Goal: Leave review/rating

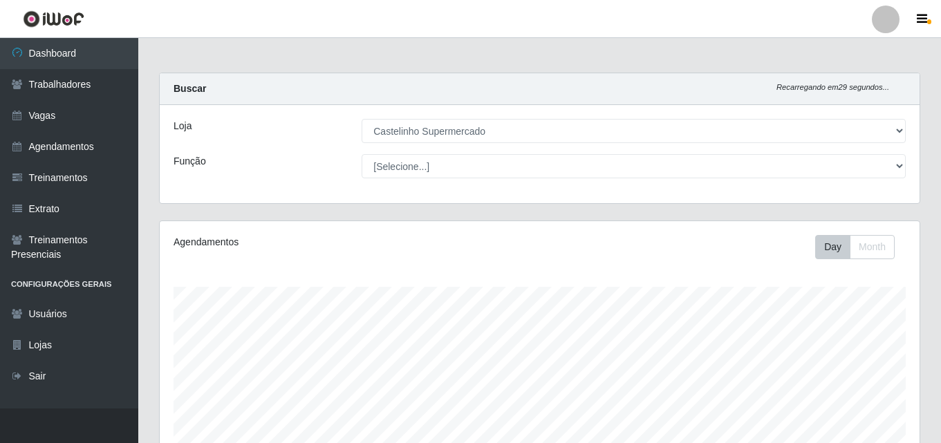
select select "377"
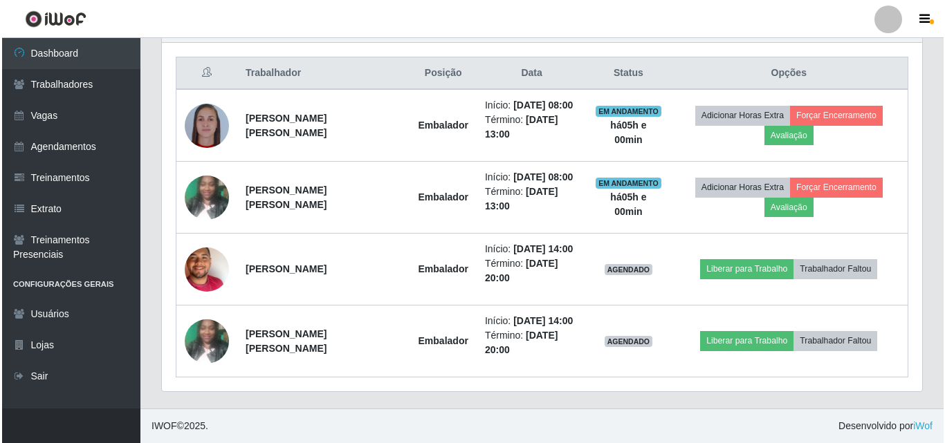
scroll to position [287, 760]
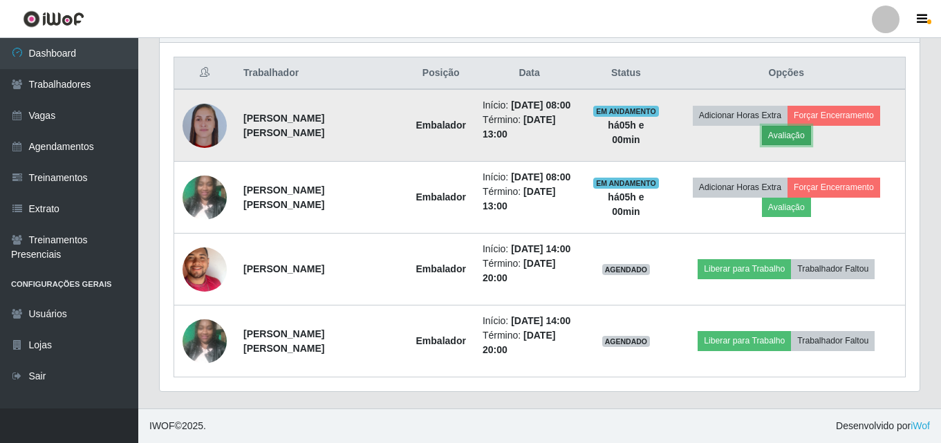
click at [778, 131] on button "Avaliação" at bounding box center [786, 135] width 49 height 19
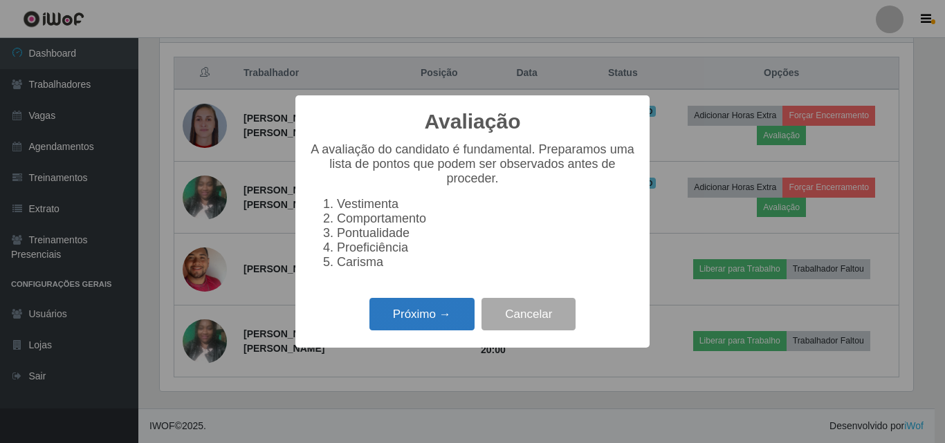
click at [403, 313] on button "Próximo →" at bounding box center [421, 314] width 105 height 33
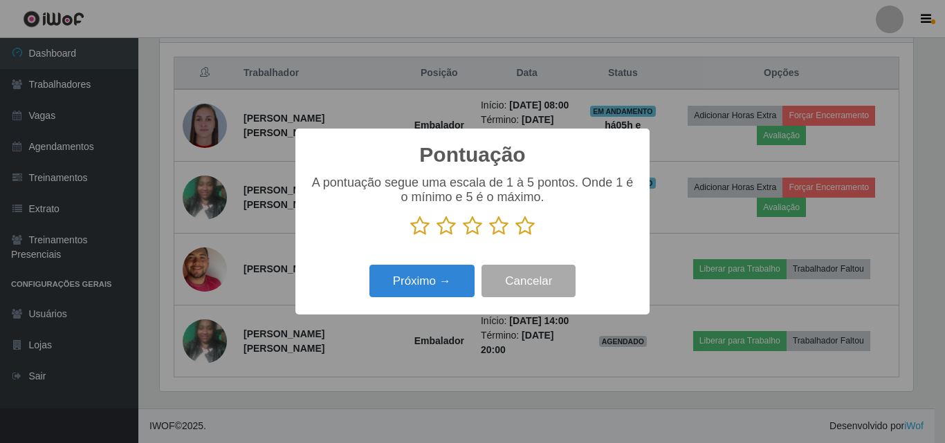
scroll to position [691235, 690769]
click at [537, 228] on p at bounding box center [472, 226] width 326 height 21
click at [523, 230] on icon at bounding box center [524, 226] width 19 height 21
click at [515, 237] on input "radio" at bounding box center [515, 237] width 0 height 0
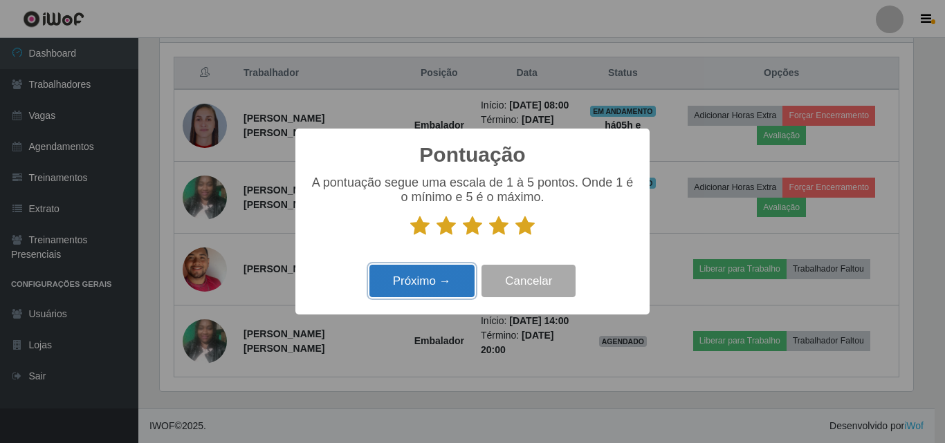
click at [429, 276] on button "Próximo →" at bounding box center [421, 281] width 105 height 33
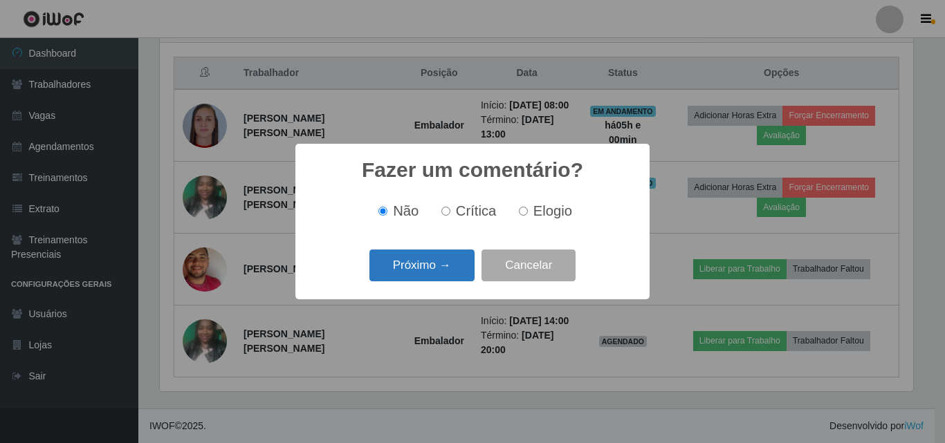
click at [436, 259] on button "Próximo →" at bounding box center [421, 266] width 105 height 33
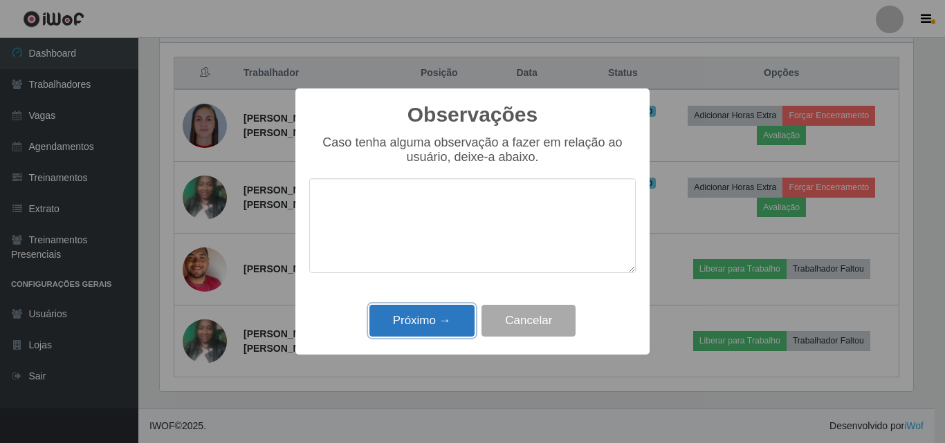
click at [437, 326] on button "Próximo →" at bounding box center [421, 321] width 105 height 33
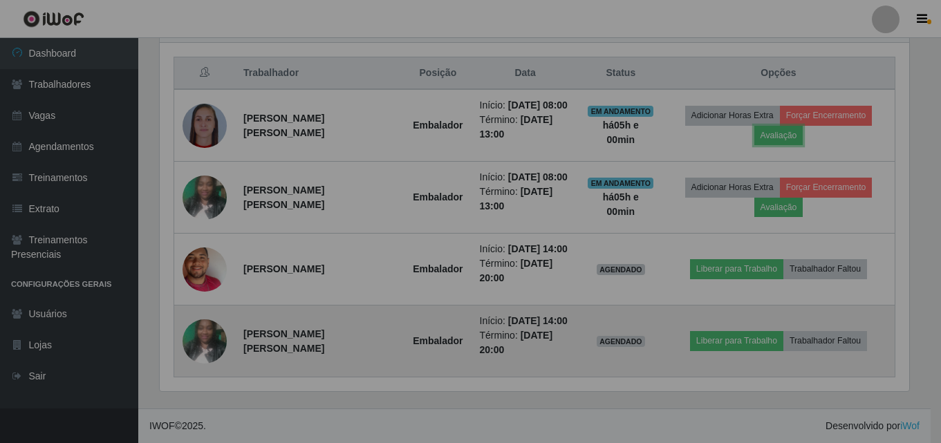
scroll to position [287, 760]
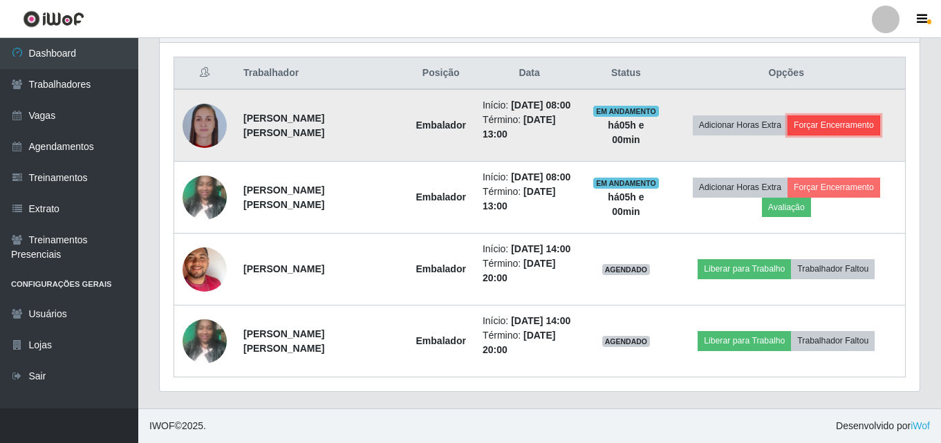
click at [826, 117] on button "Forçar Encerramento" at bounding box center [834, 124] width 93 height 19
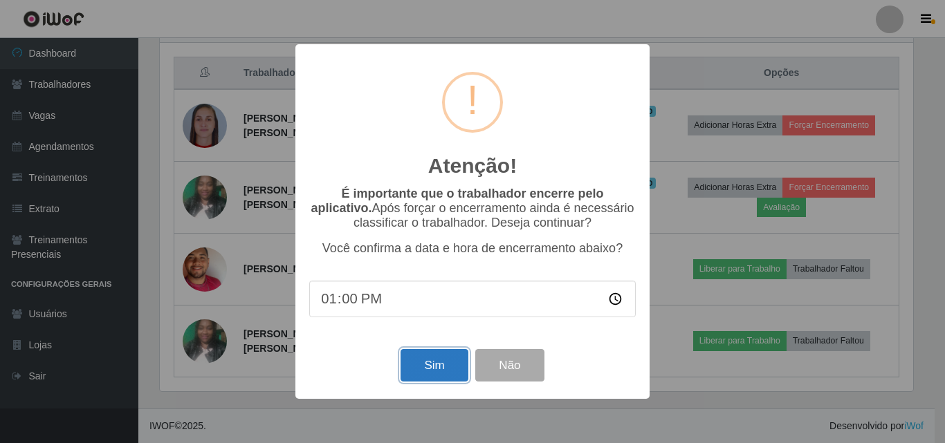
click at [435, 373] on button "Sim" at bounding box center [433, 365] width 67 height 33
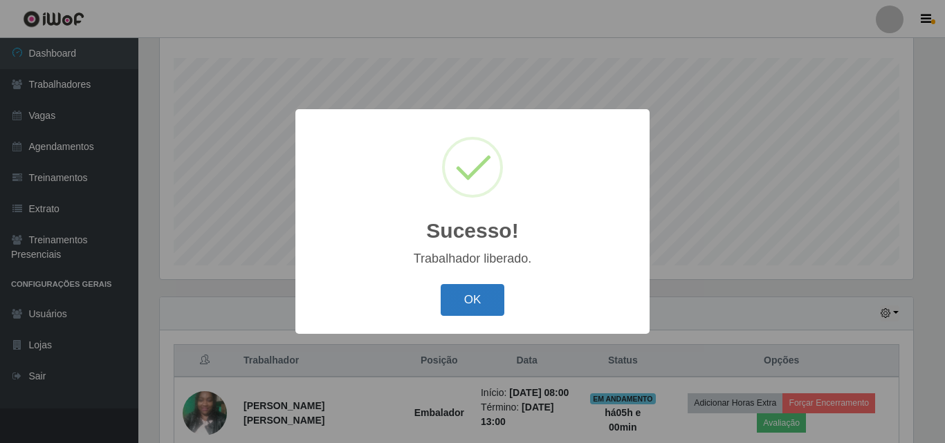
click at [474, 296] on button "OK" at bounding box center [472, 300] width 64 height 33
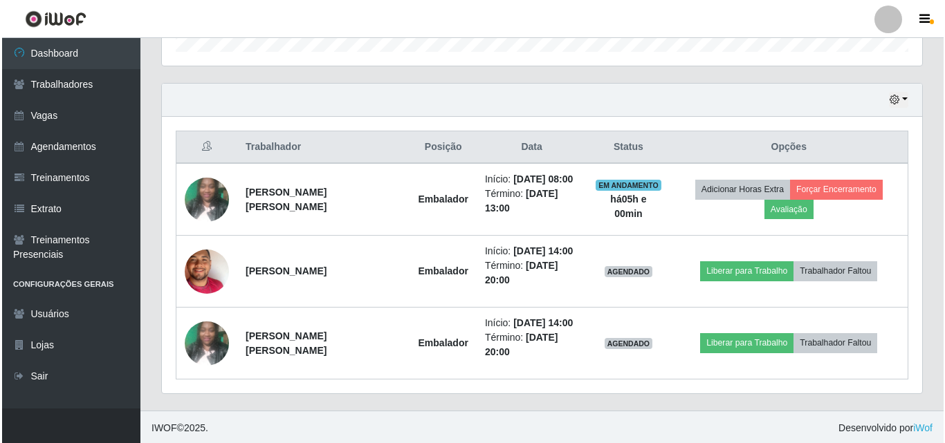
scroll to position [445, 0]
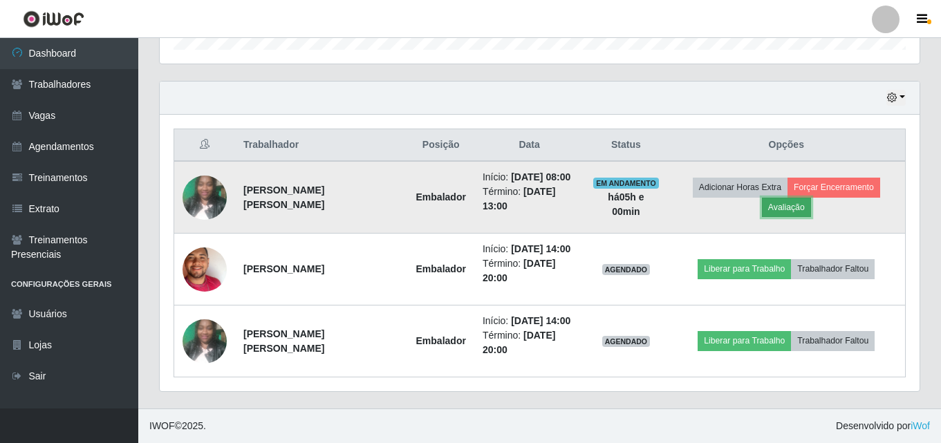
click at [775, 204] on button "Avaliação" at bounding box center [786, 207] width 49 height 19
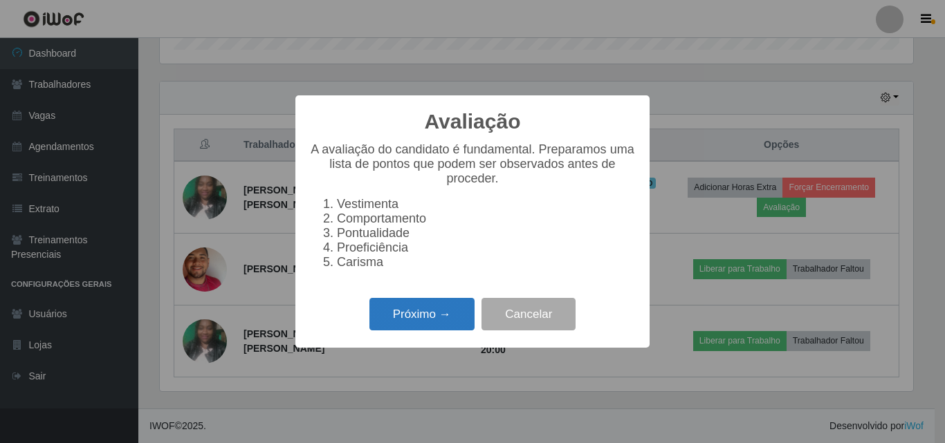
click at [438, 327] on button "Próximo →" at bounding box center [421, 314] width 105 height 33
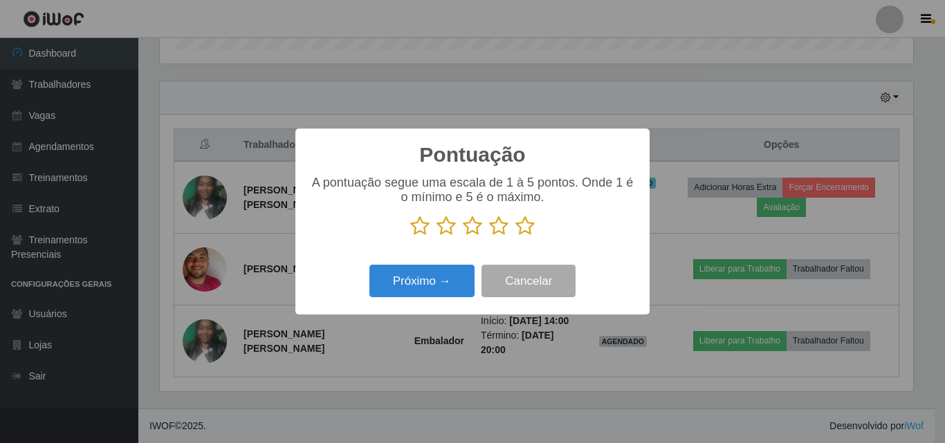
click at [531, 231] on icon at bounding box center [524, 226] width 19 height 21
click at [515, 237] on input "radio" at bounding box center [515, 237] width 0 height 0
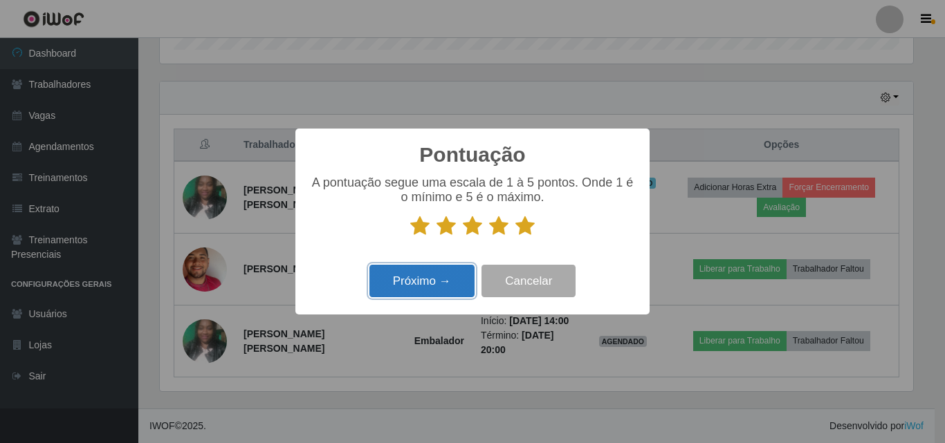
click at [424, 284] on button "Próximo →" at bounding box center [421, 281] width 105 height 33
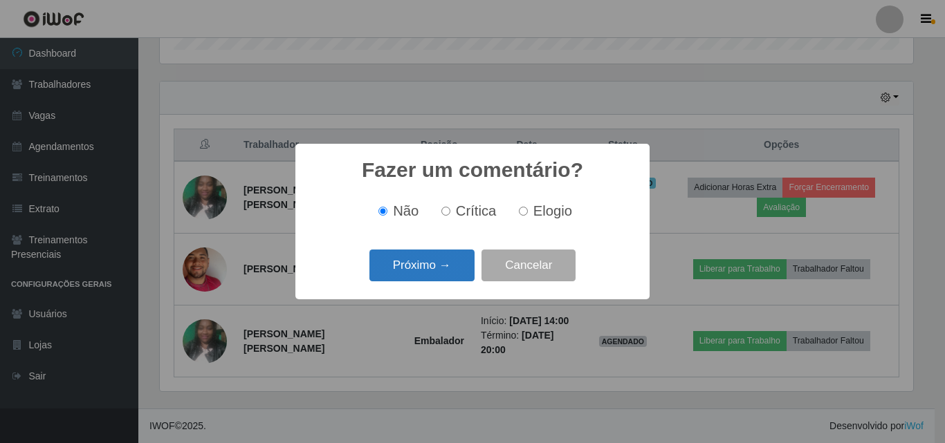
click at [426, 263] on button "Próximo →" at bounding box center [421, 266] width 105 height 33
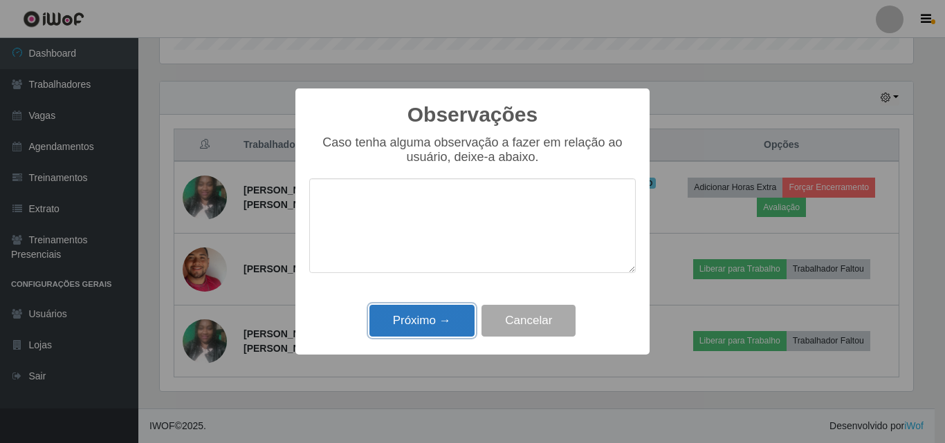
click at [420, 322] on button "Próximo →" at bounding box center [421, 321] width 105 height 33
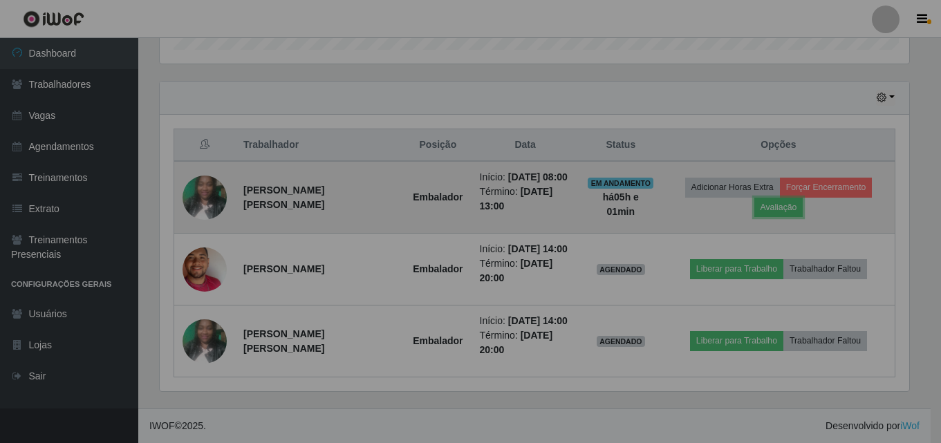
scroll to position [287, 760]
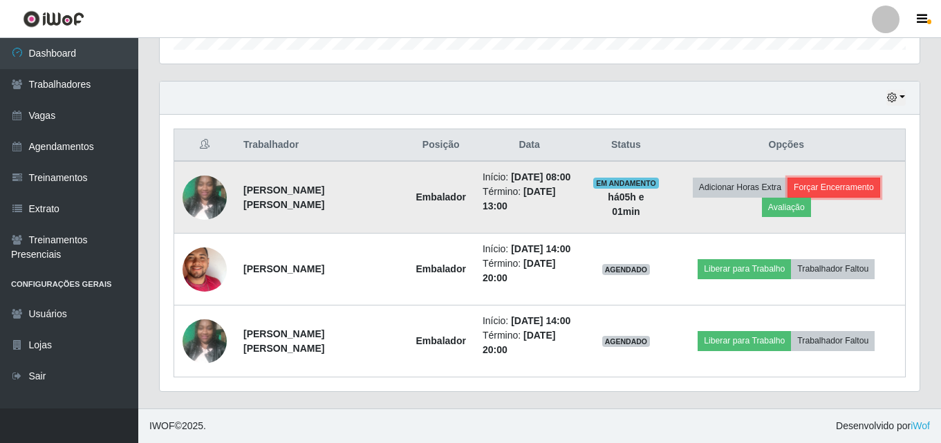
click at [834, 187] on button "Forçar Encerramento" at bounding box center [834, 187] width 93 height 19
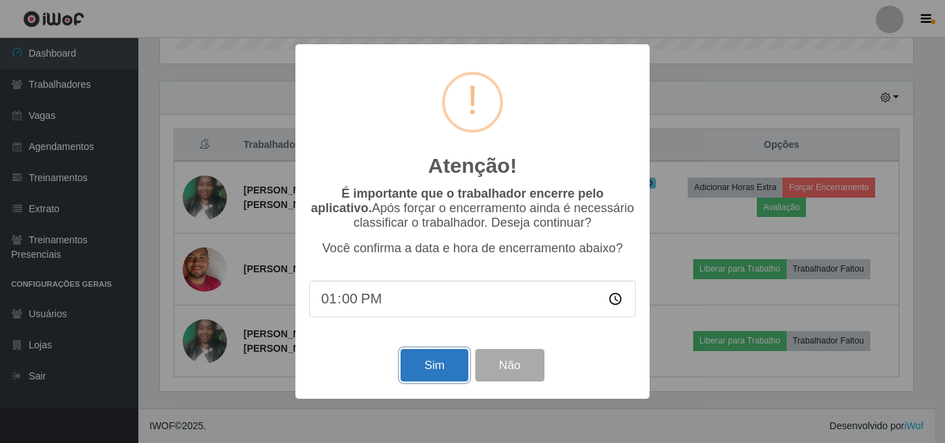
click at [439, 358] on button "Sim" at bounding box center [433, 365] width 67 height 33
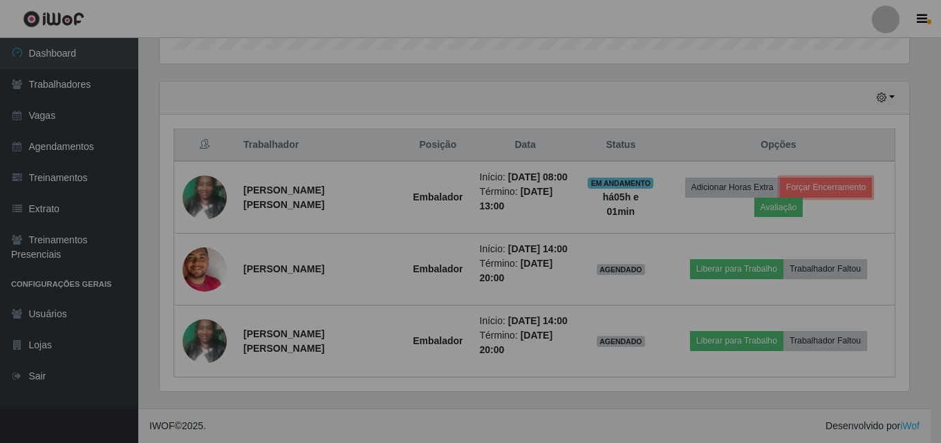
scroll to position [0, 0]
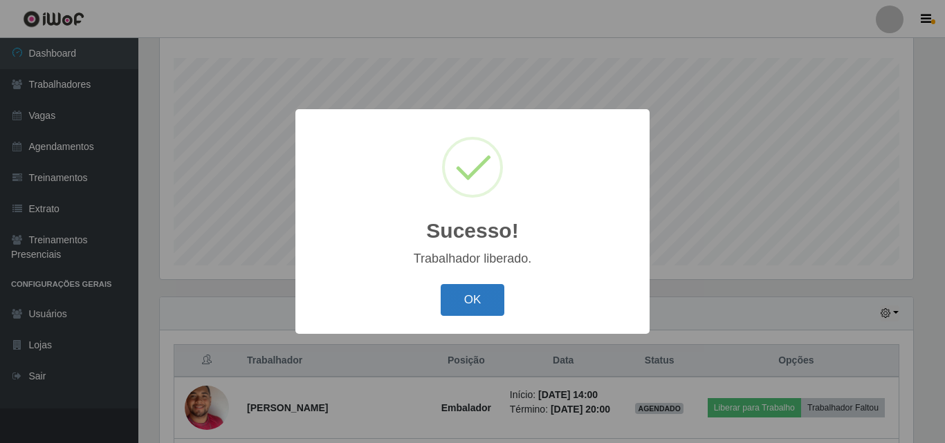
click at [479, 303] on button "OK" at bounding box center [472, 300] width 64 height 33
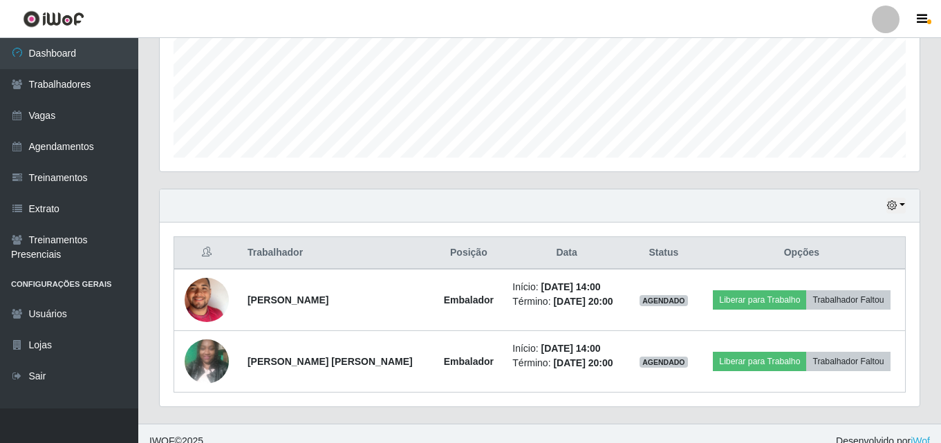
scroll to position [352, 0]
